Goal: Information Seeking & Learning: Learn about a topic

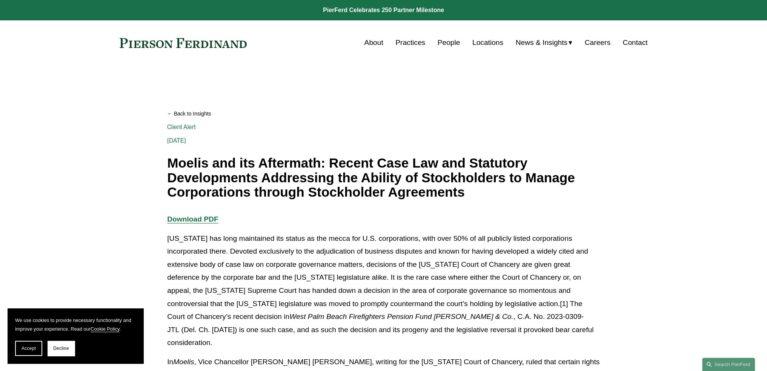
scroll to position [113, 0]
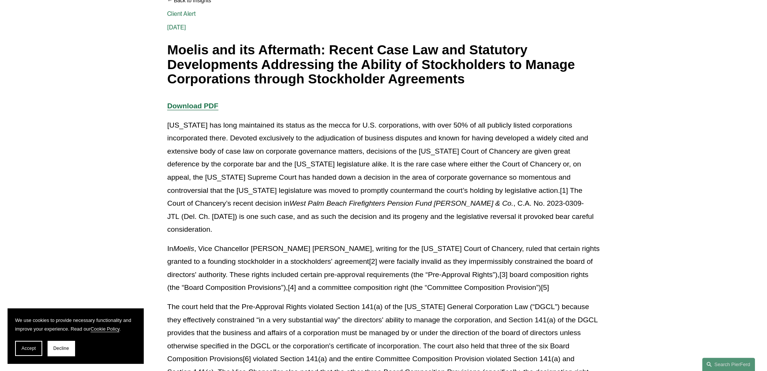
click at [259, 68] on h1 "Moelis and its Aftermath: Recent Case Law and Statutory Developments Addressing…" at bounding box center [383, 65] width 433 height 44
click at [265, 64] on h1 "Moelis and its Aftermath: Recent Case Law and Statutory Developments Addressing…" at bounding box center [383, 65] width 433 height 44
click at [252, 68] on h1 "Moelis and its Aftermath: Recent Case Law and Statutory Developments Addressing…" at bounding box center [383, 65] width 433 height 44
click at [256, 70] on h1 "Moelis and its Aftermath: Recent Case Law and Statutory Developments Addressing…" at bounding box center [383, 65] width 433 height 44
drag, startPoint x: 246, startPoint y: 75, endPoint x: 247, endPoint y: 81, distance: 5.3
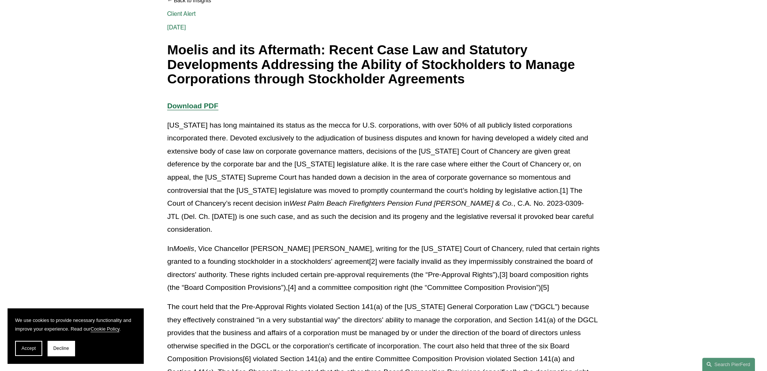
click at [246, 78] on h1 "Moelis and its Aftermath: Recent Case Law and Statutory Developments Addressing…" at bounding box center [383, 65] width 433 height 44
drag, startPoint x: 247, startPoint y: 81, endPoint x: 253, endPoint y: 85, distance: 7.6
click at [250, 82] on h1 "Moelis and its Aftermath: Recent Case Law and Statutory Developments Addressing…" at bounding box center [383, 65] width 433 height 44
click at [253, 84] on h1 "Moelis and its Aftermath: Recent Case Law and Statutory Developments Addressing…" at bounding box center [383, 65] width 433 height 44
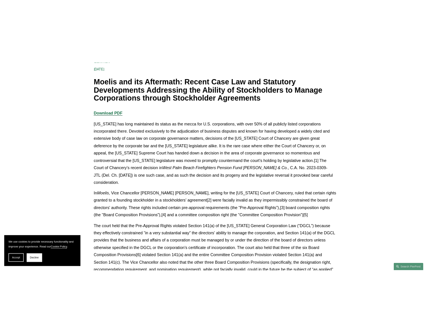
scroll to position [0, 0]
